Goal: Task Accomplishment & Management: Use online tool/utility

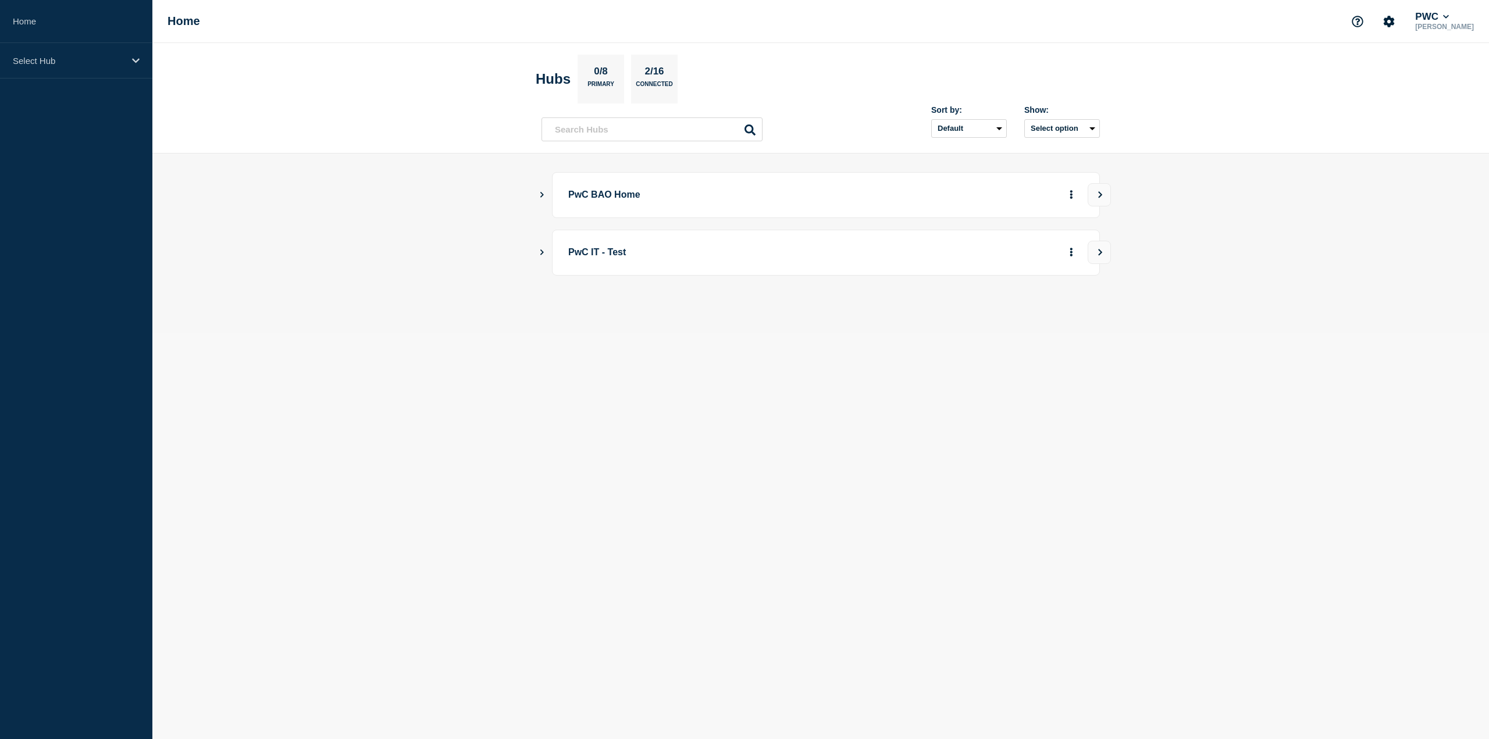
click at [547, 193] on div "PwC BAO Home" at bounding box center [821, 195] width 559 height 46
click at [545, 193] on icon "Show Connected Hubs" at bounding box center [542, 194] width 8 height 6
click at [1018, 238] on div "PwC US Tax 60 0 0 Create incident See overview" at bounding box center [834, 254] width 532 height 48
click at [1022, 242] on button "See overview" at bounding box center [1031, 253] width 62 height 23
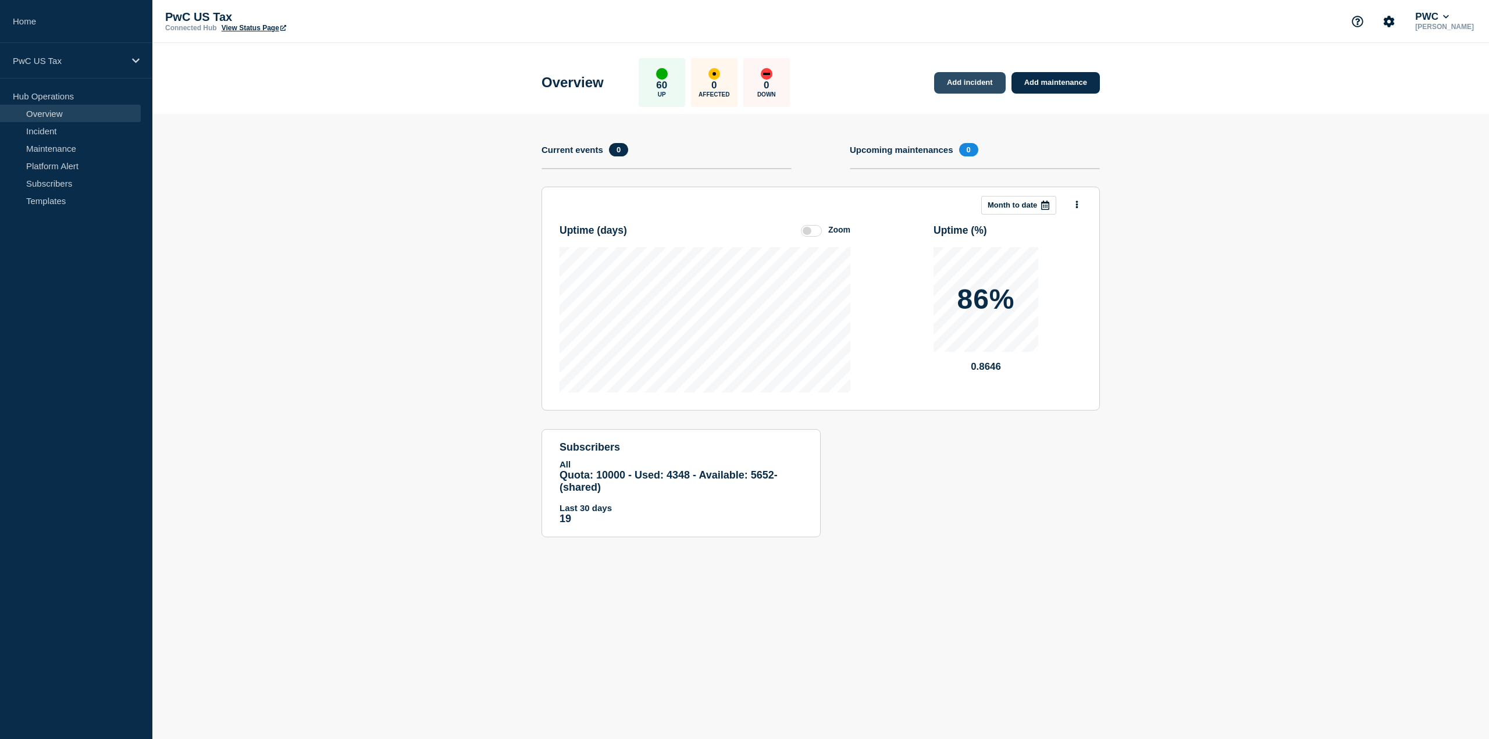
click at [1001, 89] on link "Add incident" at bounding box center [970, 83] width 72 height 22
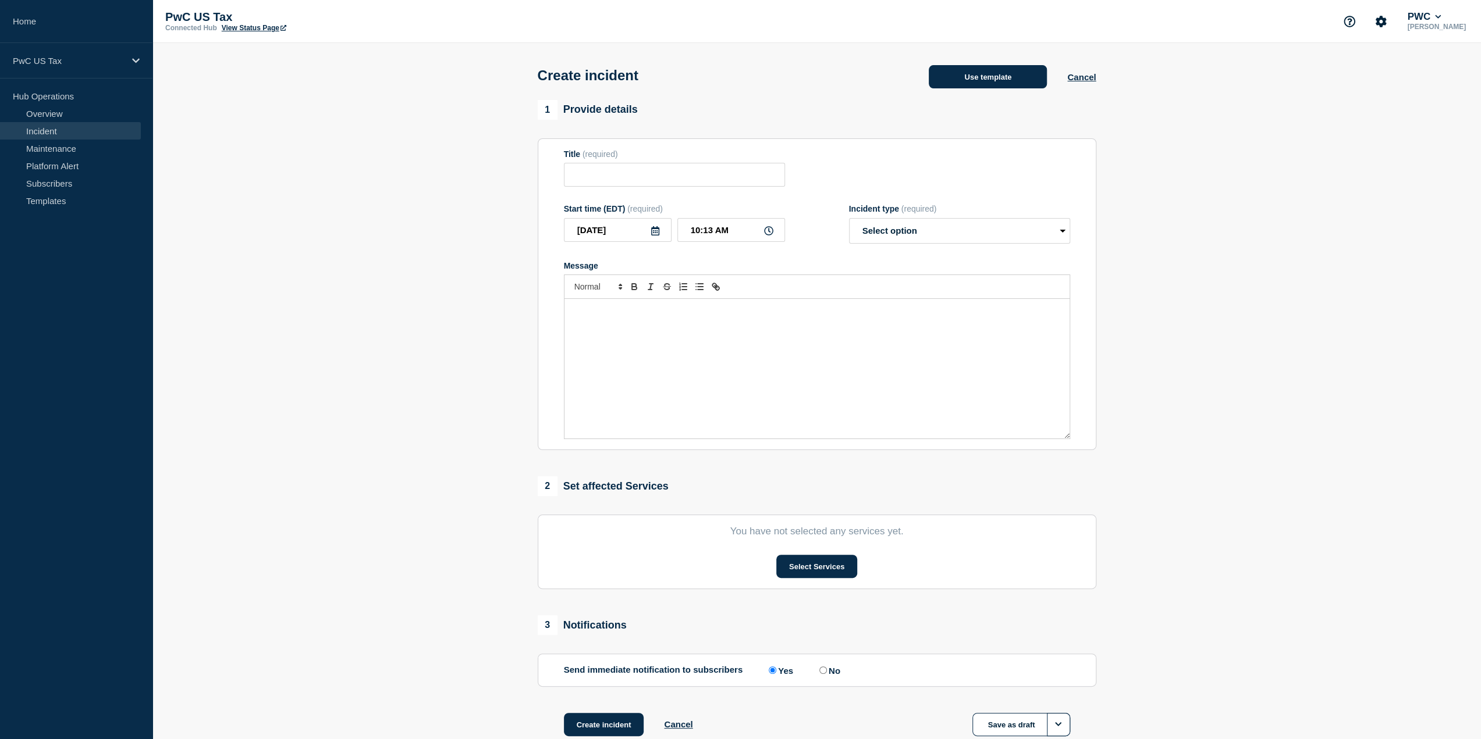
click at [975, 79] on button "Use template" at bounding box center [988, 76] width 118 height 23
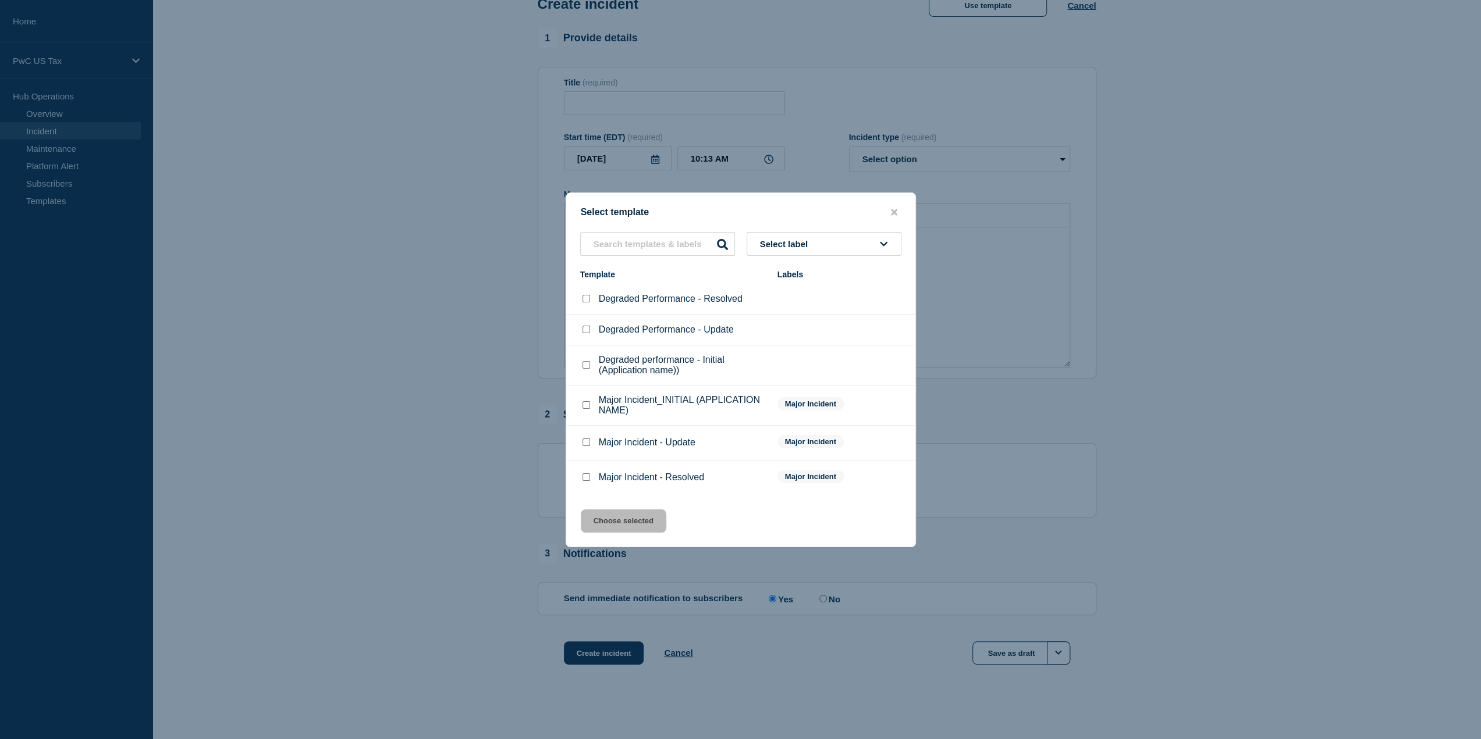
scroll to position [74, 0]
click at [588, 409] on input "Major Incident_INITIAL (APPLICATION NAME) checkbox" at bounding box center [586, 405] width 8 height 8
checkbox input "true"
click at [627, 527] on button "Choose selected" at bounding box center [624, 521] width 86 height 23
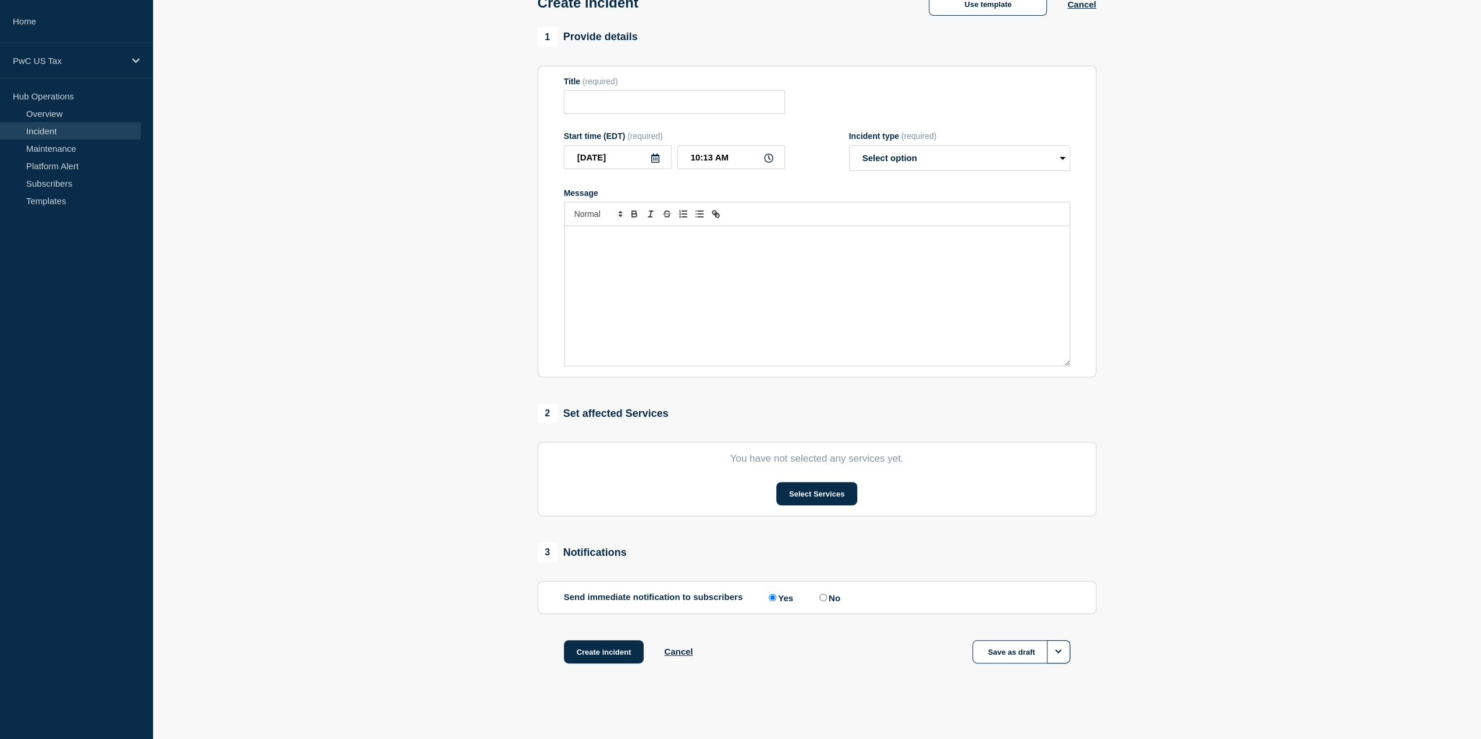
type input "Major Incident_INITIAL (APPLICATION NAME)"
select select "investigating"
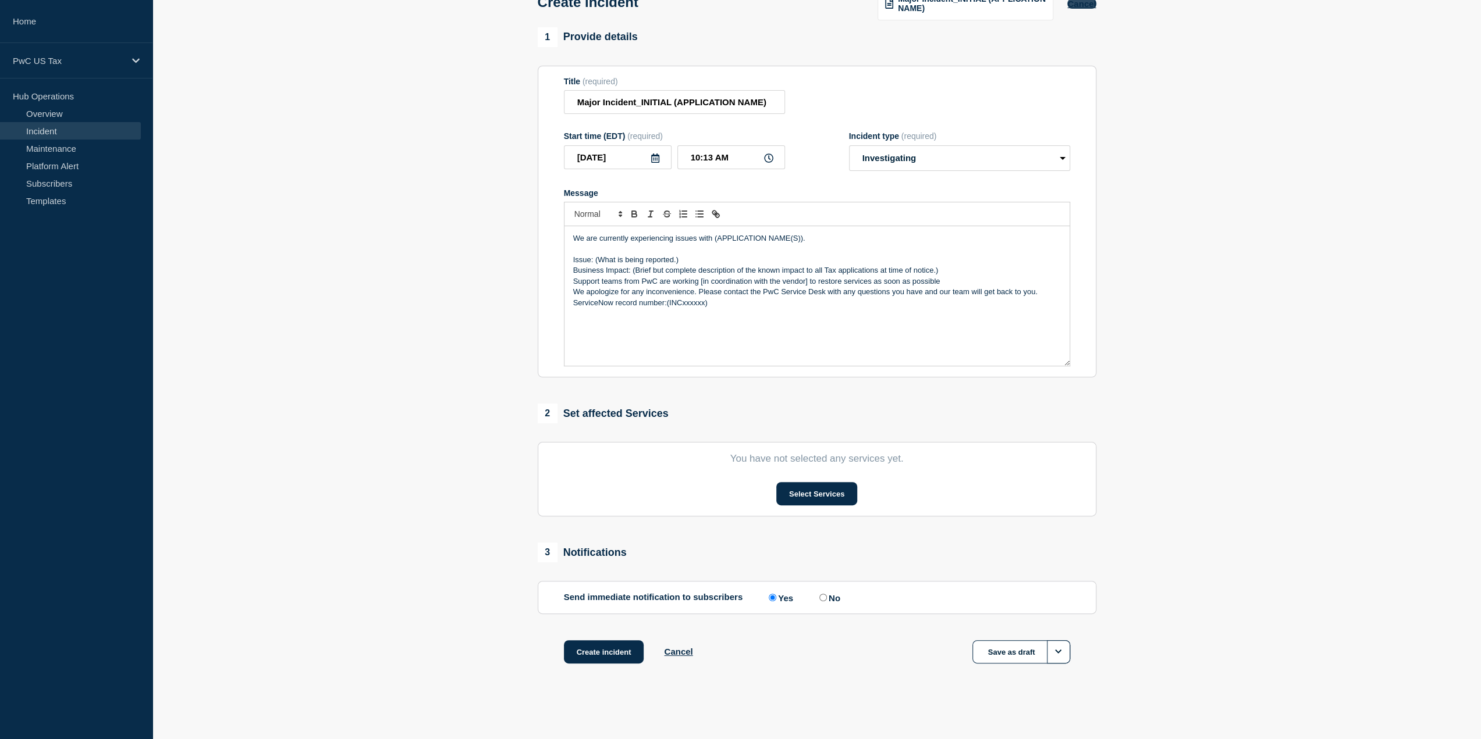
click at [1089, 2] on button "Cancel" at bounding box center [1081, 4] width 29 height 10
